Goal: Navigation & Orientation: Find specific page/section

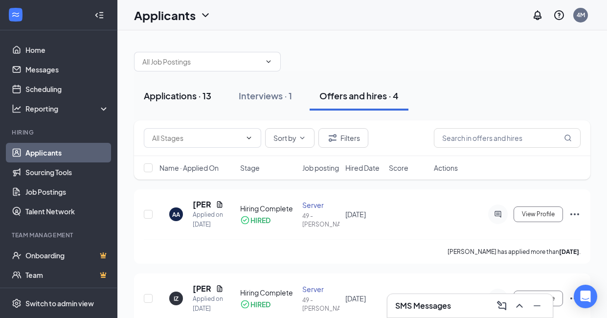
click at [169, 99] on div "Applications · 13" at bounding box center [178, 96] width 68 height 12
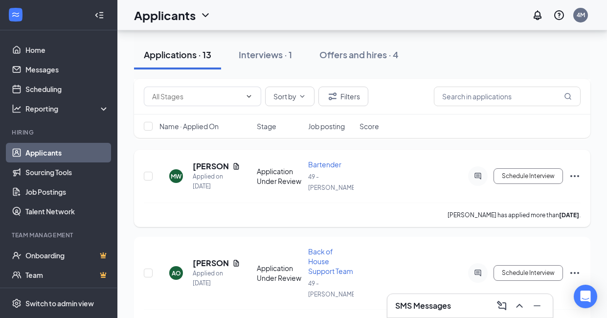
scroll to position [1001, 0]
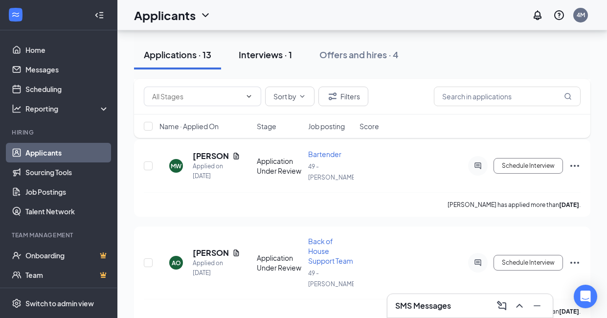
click at [260, 56] on div "Interviews · 1" at bounding box center [265, 54] width 53 height 12
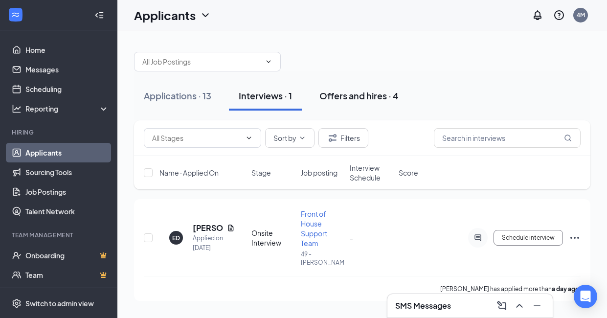
click at [347, 96] on div "Offers and hires · 4" at bounding box center [359, 96] width 79 height 12
